Goal: Information Seeking & Learning: Learn about a topic

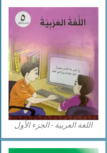
scroll to position [187, 0]
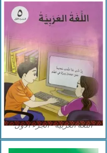
click at [70, 76] on img at bounding box center [53, 63] width 99 height 124
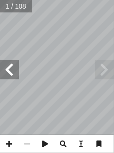
click at [105, 70] on span at bounding box center [104, 69] width 19 height 19
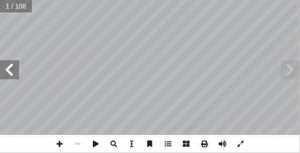
click at [12, 67] on span at bounding box center [9, 69] width 19 height 19
click at [11, 70] on span at bounding box center [9, 69] width 19 height 19
click at [11, 69] on span at bounding box center [9, 69] width 19 height 19
click at [10, 69] on span at bounding box center [9, 69] width 19 height 19
click at [14, 72] on span at bounding box center [9, 69] width 19 height 19
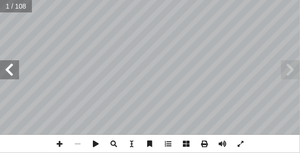
click at [16, 69] on span at bounding box center [9, 69] width 19 height 19
click at [14, 68] on span at bounding box center [9, 69] width 19 height 19
click at [15, 64] on span at bounding box center [9, 69] width 19 height 19
click at [14, 69] on span at bounding box center [9, 69] width 19 height 19
click at [10, 69] on span at bounding box center [9, 69] width 19 height 19
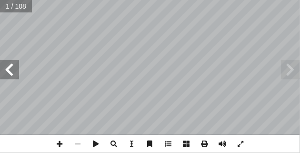
click at [12, 67] on span at bounding box center [9, 69] width 19 height 19
click at [12, 65] on span at bounding box center [9, 69] width 19 height 19
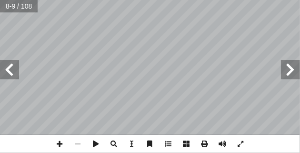
click at [11, 70] on span at bounding box center [9, 69] width 19 height 19
click at [12, 72] on span at bounding box center [9, 69] width 19 height 19
click at [12, 71] on span at bounding box center [9, 69] width 19 height 19
click at [12, 70] on span at bounding box center [9, 69] width 19 height 19
click at [7, 72] on span at bounding box center [9, 69] width 19 height 19
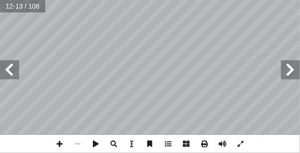
click at [11, 69] on span at bounding box center [9, 69] width 19 height 19
click at [12, 69] on span at bounding box center [9, 69] width 19 height 19
click at [10, 71] on span at bounding box center [9, 69] width 19 height 19
click at [11, 72] on span at bounding box center [9, 69] width 19 height 19
click at [12, 68] on span at bounding box center [9, 69] width 19 height 19
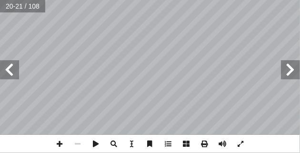
click at [11, 69] on span at bounding box center [9, 69] width 19 height 19
click at [13, 71] on span at bounding box center [9, 69] width 19 height 19
click at [16, 70] on span at bounding box center [9, 69] width 19 height 19
click at [12, 71] on span at bounding box center [9, 69] width 19 height 19
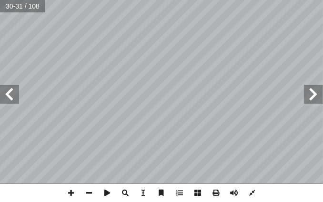
click at [114, 96] on span at bounding box center [313, 94] width 19 height 19
click at [18, 86] on span at bounding box center [9, 94] width 19 height 19
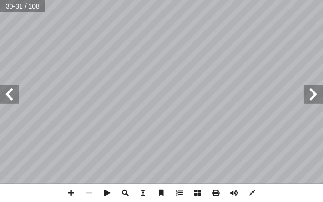
click at [114, 92] on span at bounding box center [313, 94] width 19 height 19
click at [4, 5] on input "text" at bounding box center [22, 6] width 45 height 12
click at [114, 91] on span at bounding box center [313, 94] width 19 height 19
click at [114, 96] on span at bounding box center [313, 94] width 19 height 19
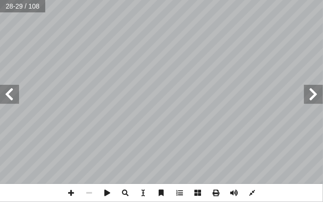
click at [114, 94] on span at bounding box center [313, 94] width 19 height 19
click at [114, 93] on span at bounding box center [313, 94] width 19 height 19
click at [114, 97] on span at bounding box center [313, 94] width 19 height 19
click at [114, 96] on span at bounding box center [313, 94] width 19 height 19
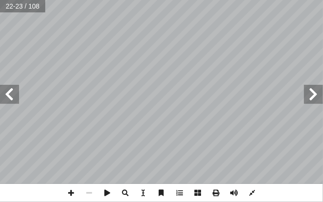
click at [114, 96] on span at bounding box center [313, 94] width 19 height 19
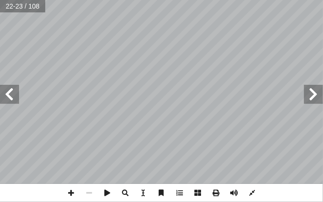
click at [114, 96] on span at bounding box center [313, 94] width 19 height 19
click at [114, 95] on span at bounding box center [313, 94] width 19 height 19
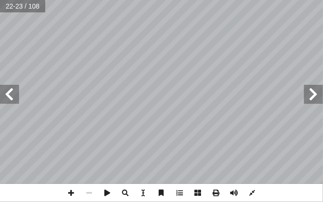
click at [114, 95] on span at bounding box center [313, 94] width 19 height 19
click at [114, 96] on span at bounding box center [313, 94] width 19 height 19
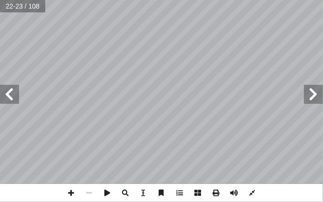
click at [114, 96] on span at bounding box center [313, 94] width 19 height 19
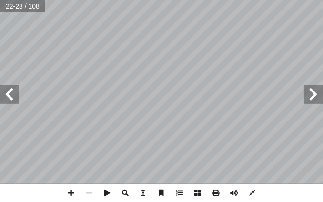
click at [114, 96] on span at bounding box center [313, 94] width 19 height 19
click at [13, 93] on span at bounding box center [9, 94] width 19 height 19
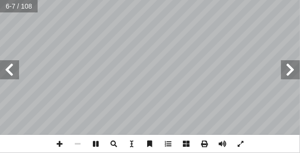
click at [15, 65] on span at bounding box center [9, 69] width 19 height 19
click at [13, 71] on span at bounding box center [9, 69] width 19 height 19
click at [10, 71] on span at bounding box center [9, 69] width 19 height 19
click at [11, 67] on span at bounding box center [9, 69] width 19 height 19
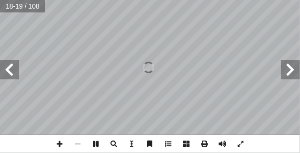
click at [11, 69] on span at bounding box center [9, 69] width 19 height 19
click at [14, 67] on span at bounding box center [9, 69] width 19 height 19
click at [11, 71] on span at bounding box center [9, 69] width 19 height 19
click at [9, 69] on span at bounding box center [9, 69] width 19 height 19
